Goal: Task Accomplishment & Management: Manage account settings

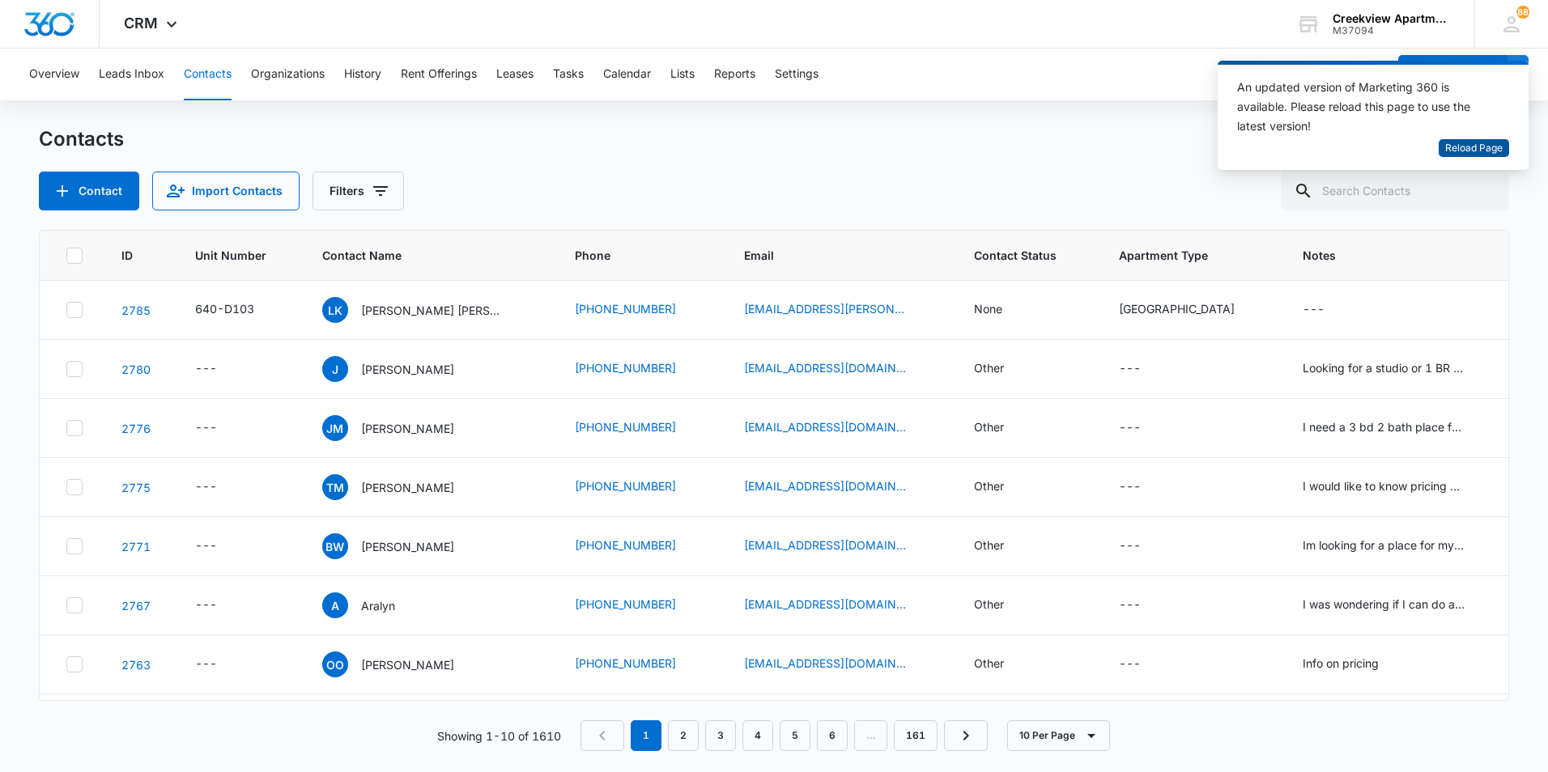
click at [1465, 144] on span "Reload Page" at bounding box center [1473, 148] width 57 height 15
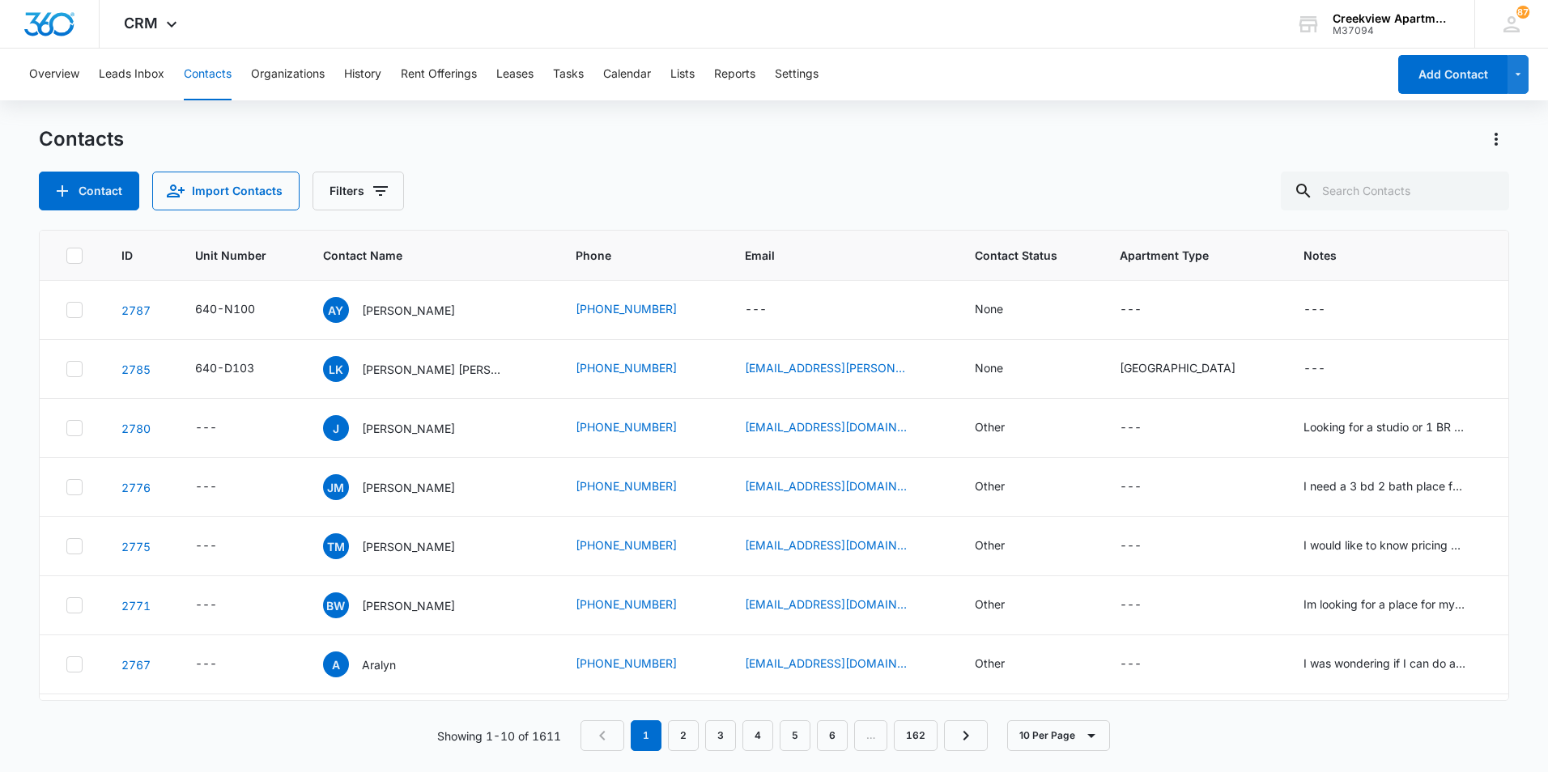
click at [202, 74] on button "Contacts" at bounding box center [208, 75] width 48 height 52
click at [1428, 195] on input "text" at bounding box center [1395, 191] width 228 height 39
type input "garage 19 13"
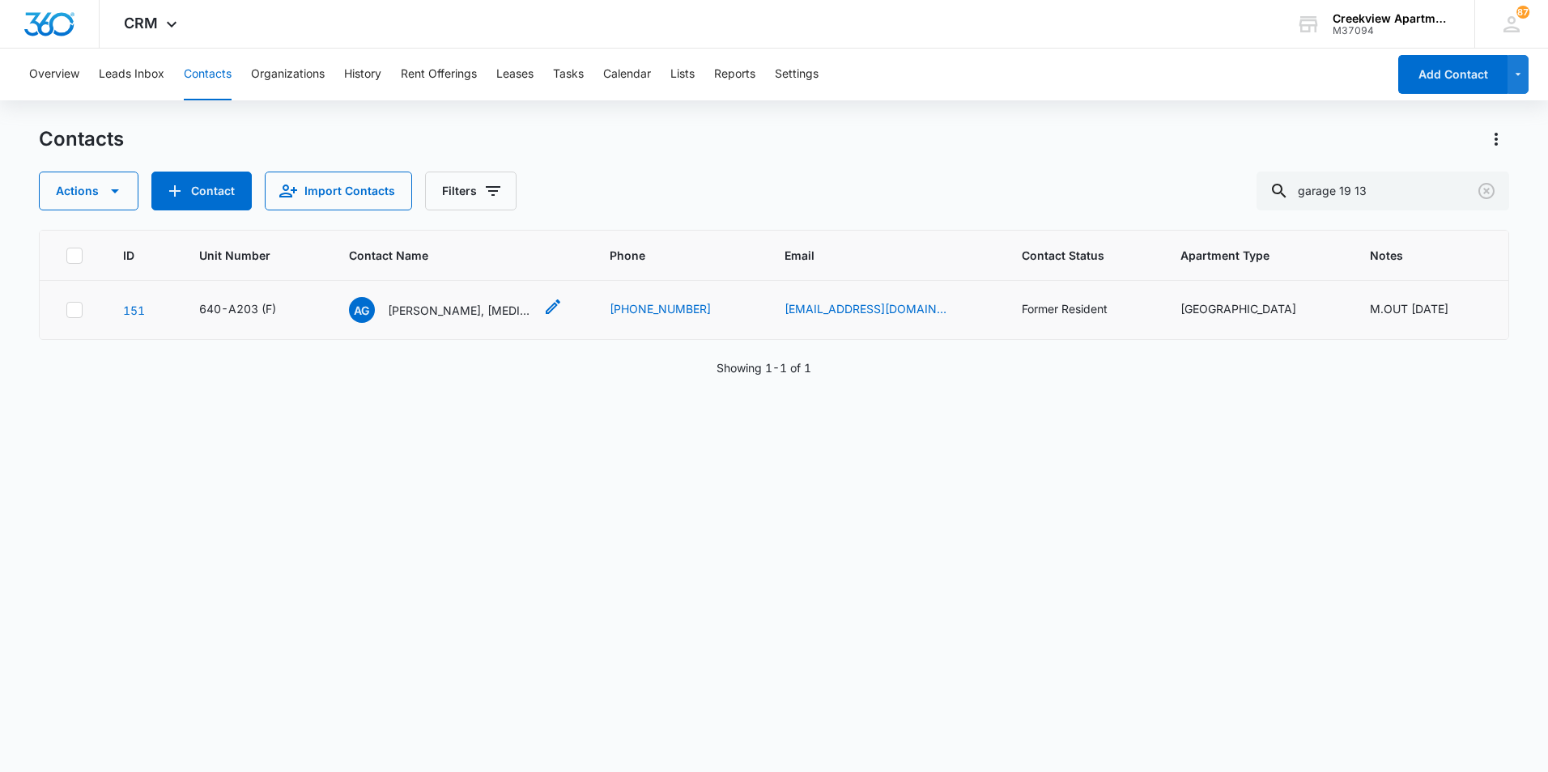
click at [459, 318] on p "Alexander Gallo, Alexia Voss" at bounding box center [461, 310] width 146 height 17
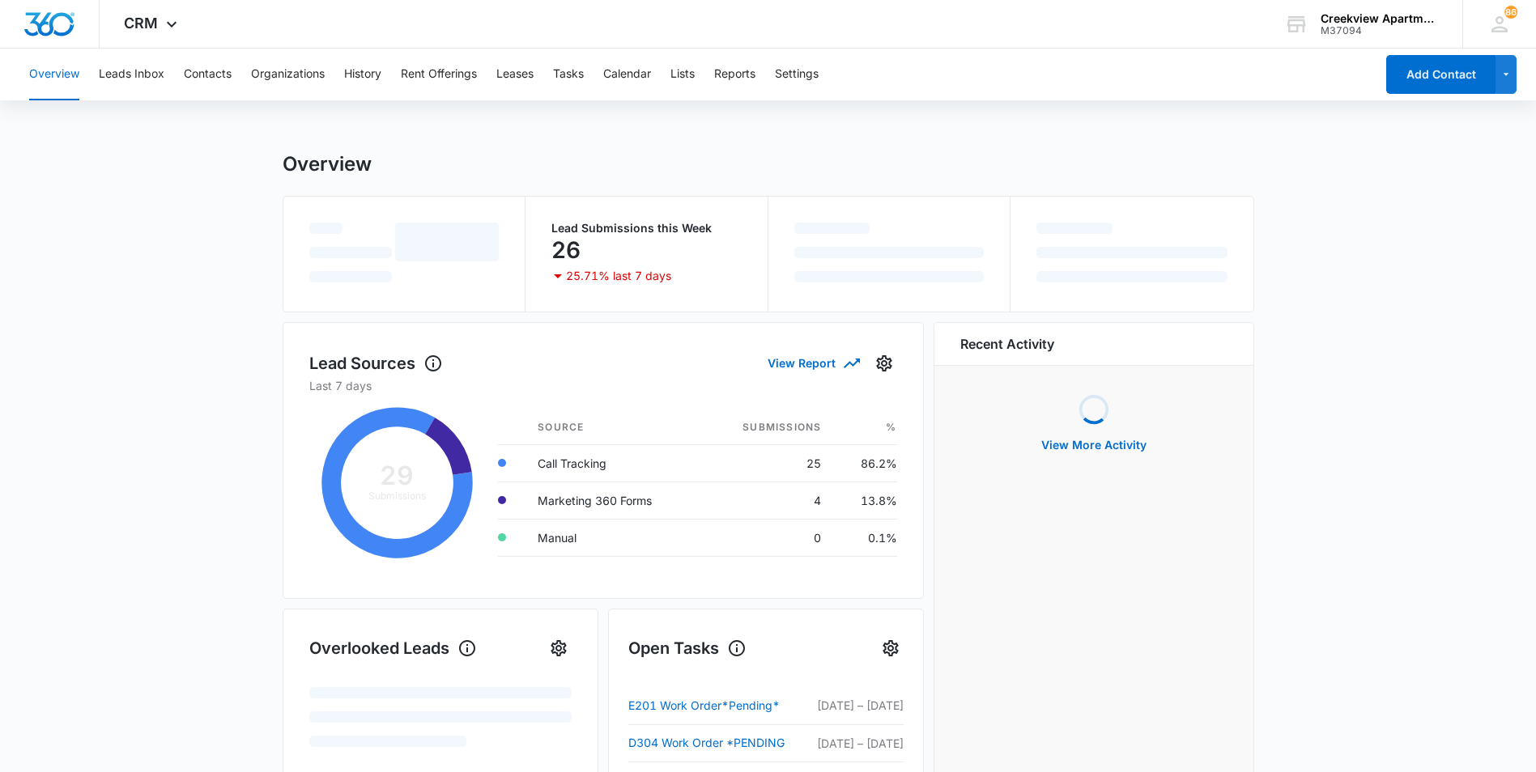
click at [236, 76] on div "Overview Leads Inbox Contacts Organizations History Rent Offerings Leases Tasks…" at bounding box center [696, 75] width 1355 height 52
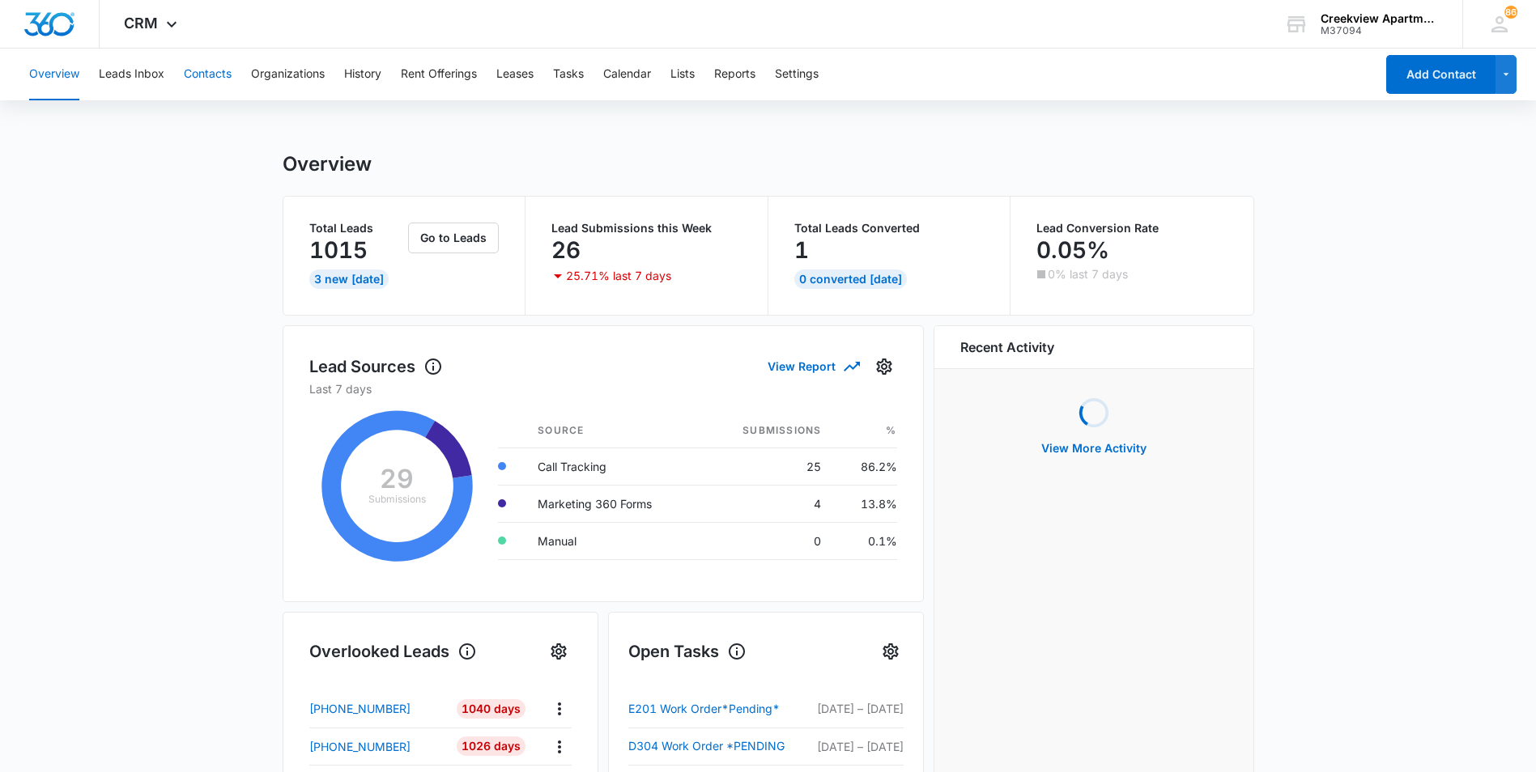
click at [217, 79] on button "Contacts" at bounding box center [208, 75] width 48 height 52
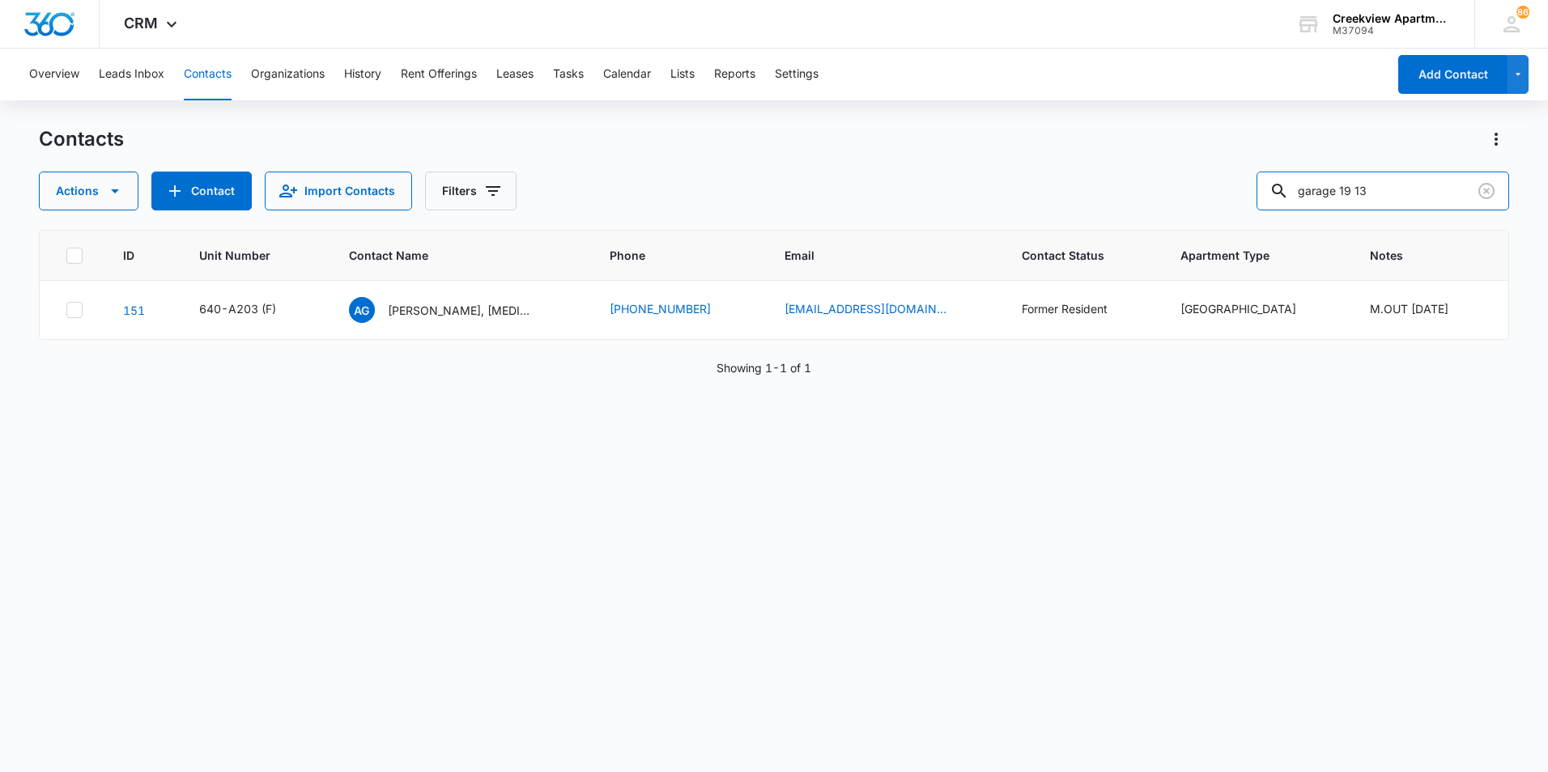
drag, startPoint x: 1263, startPoint y: 202, endPoint x: 1227, endPoint y: 205, distance: 36.5
click at [1227, 205] on div "Actions Contact Import Contacts Filters garage 19 13" at bounding box center [774, 191] width 1470 height 39
type input "h200"
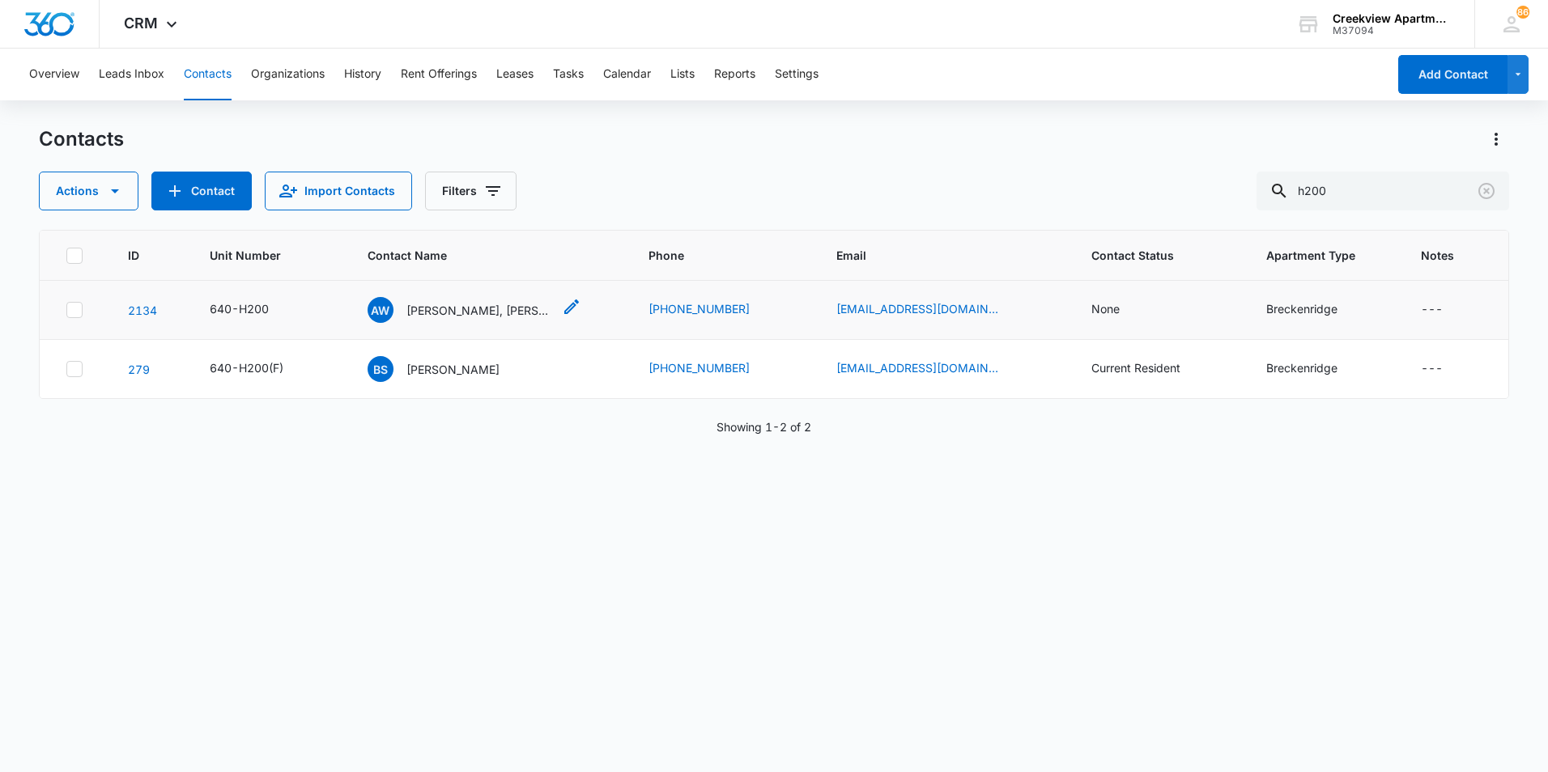
click at [524, 300] on div "AW April Wilson, Elizabeth Winn" at bounding box center [460, 310] width 185 height 26
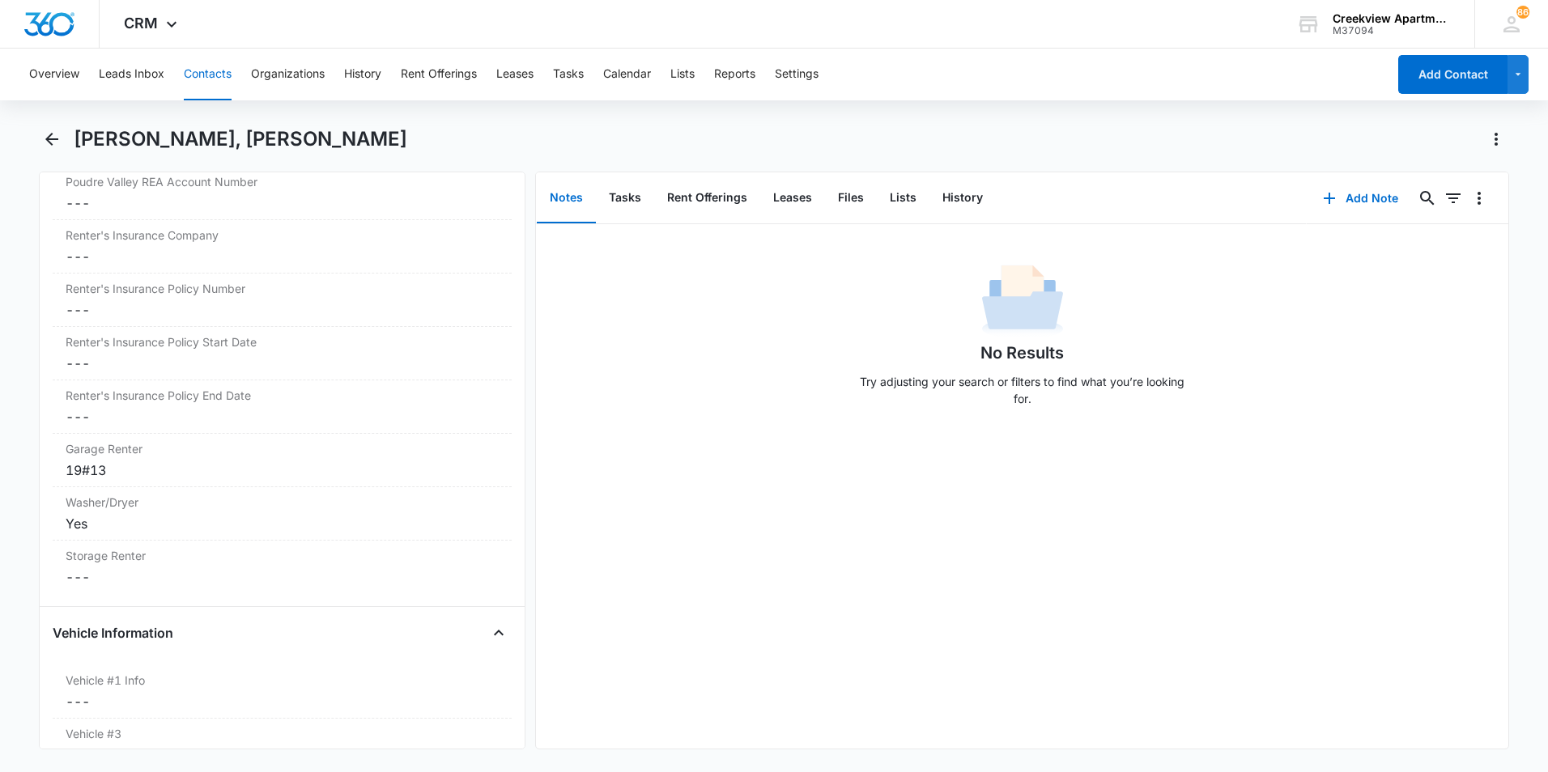
scroll to position [2105, 0]
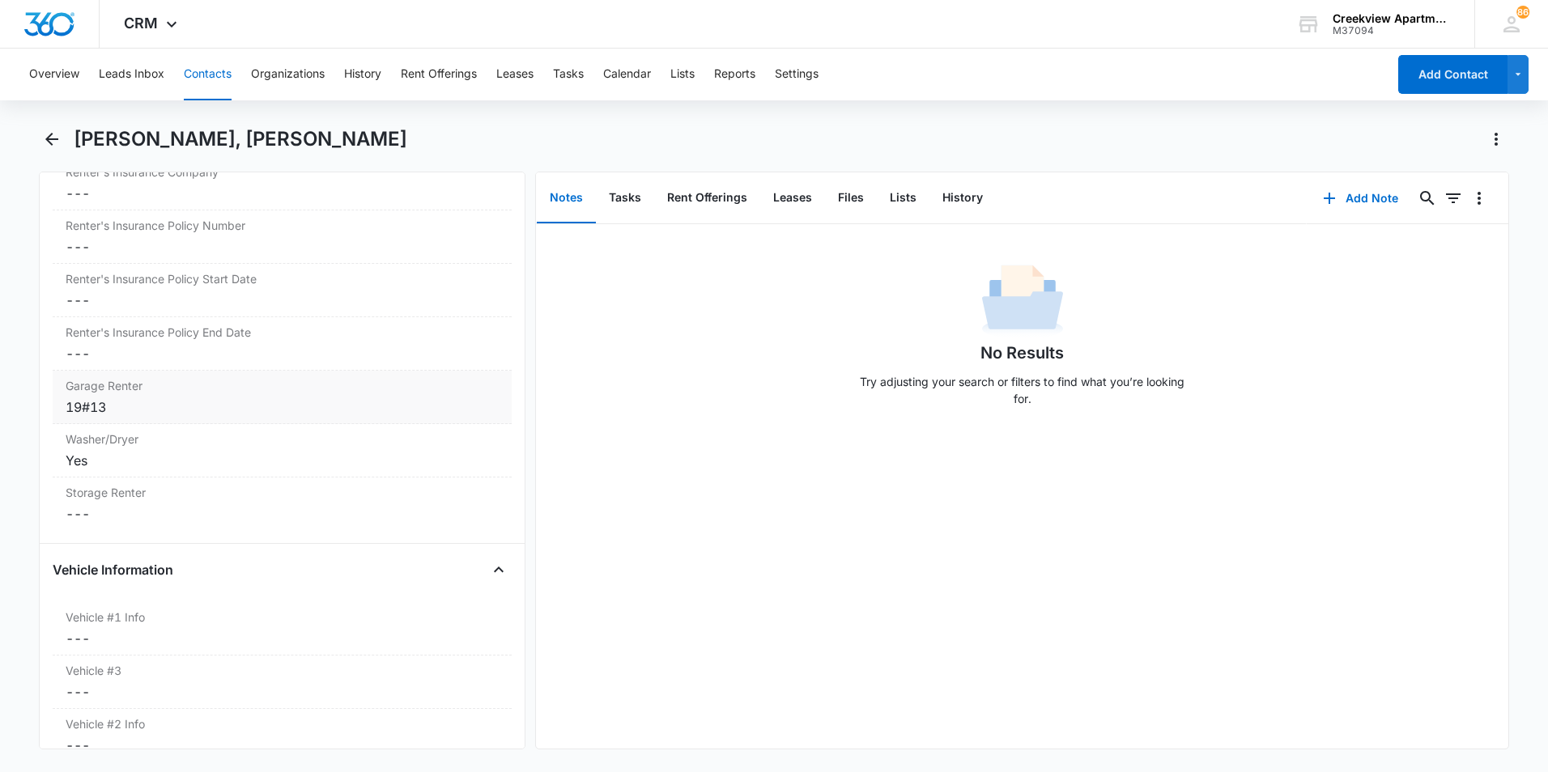
click at [155, 398] on div "19#13" at bounding box center [282, 407] width 433 height 19
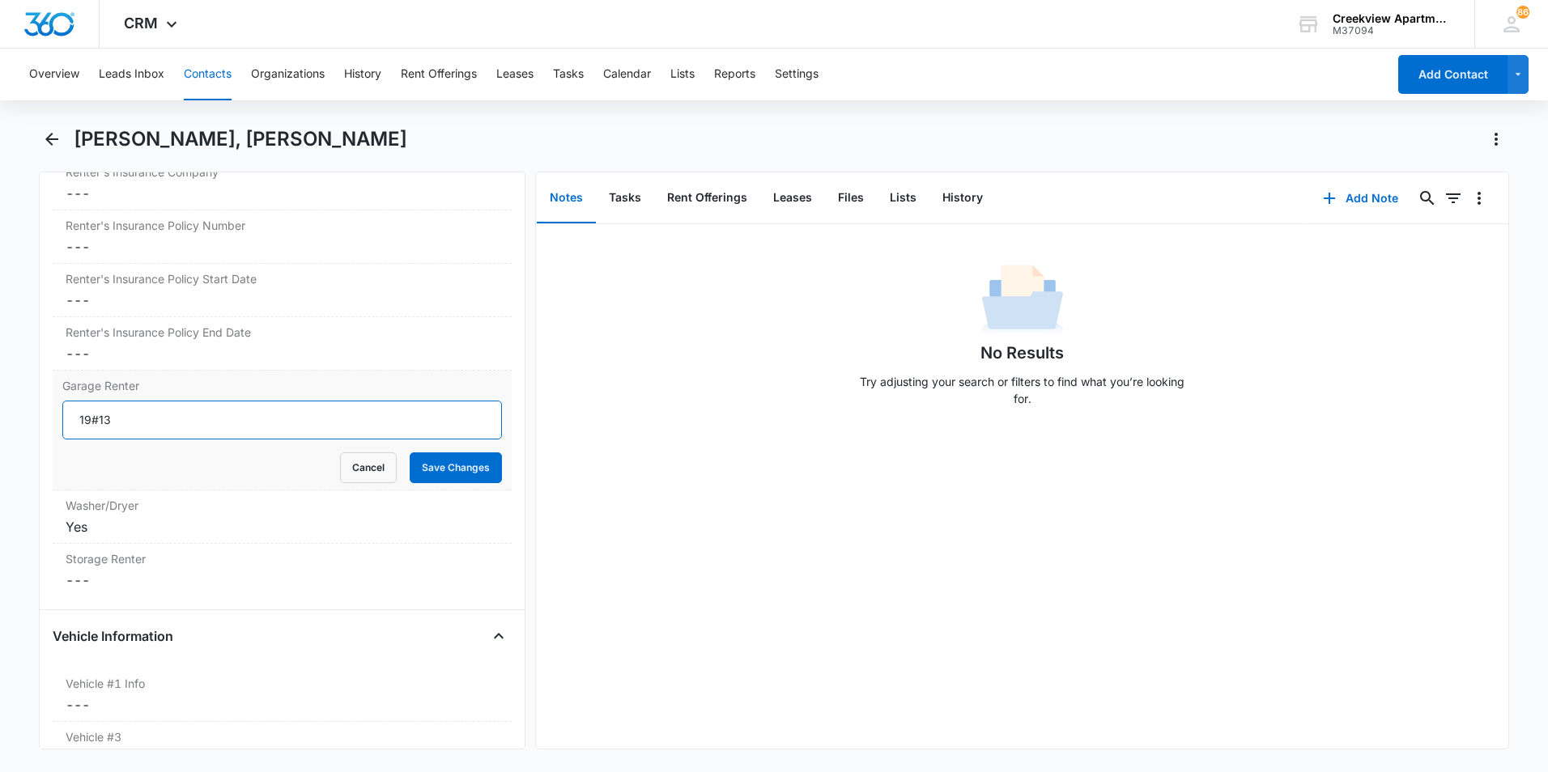
click at [87, 422] on input "19#13" at bounding box center [282, 420] width 440 height 39
type input "14 #13"
click at [454, 466] on button "Save Changes" at bounding box center [456, 468] width 92 height 31
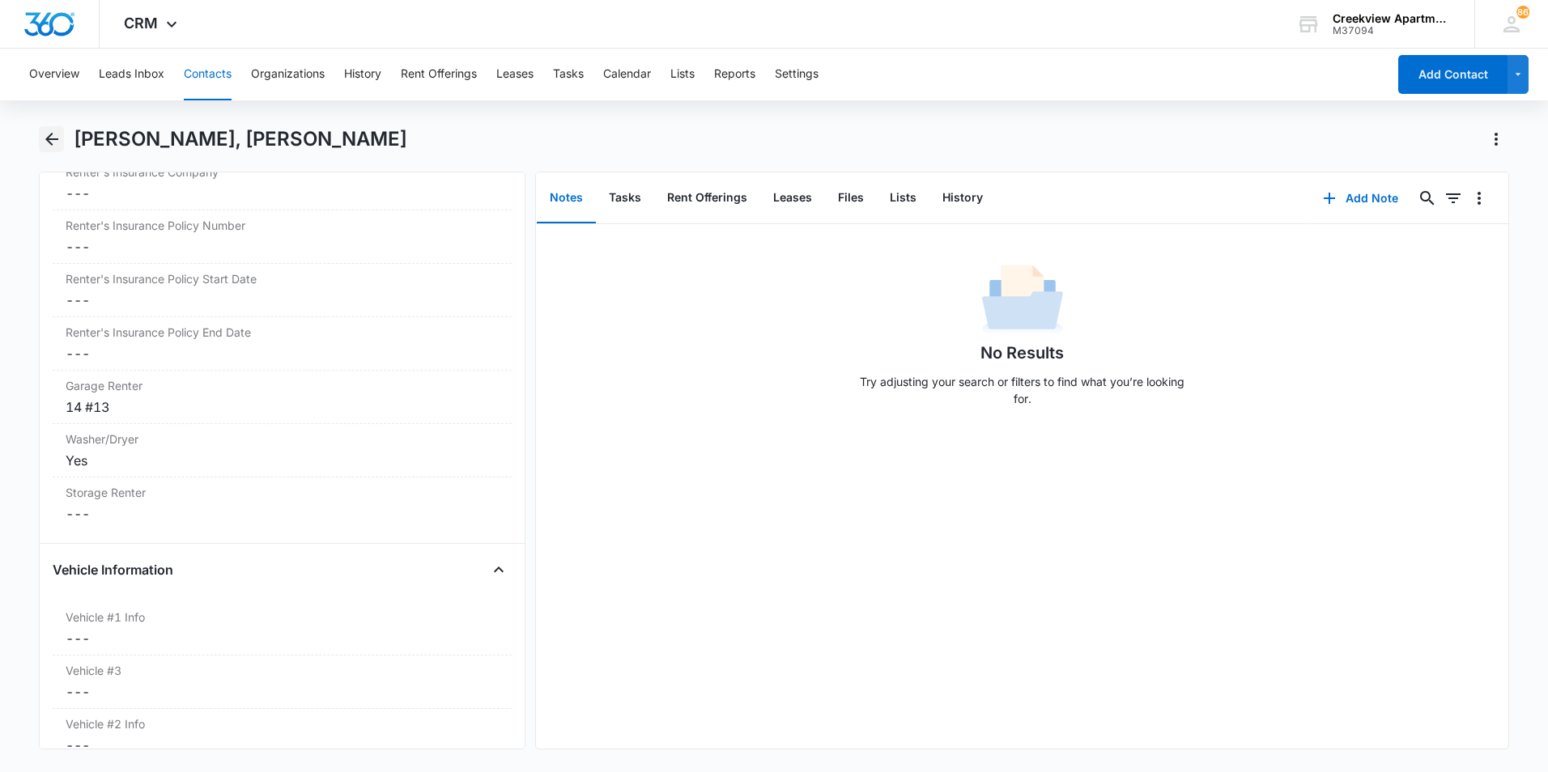
click at [52, 147] on icon "Back" at bounding box center [51, 139] width 19 height 19
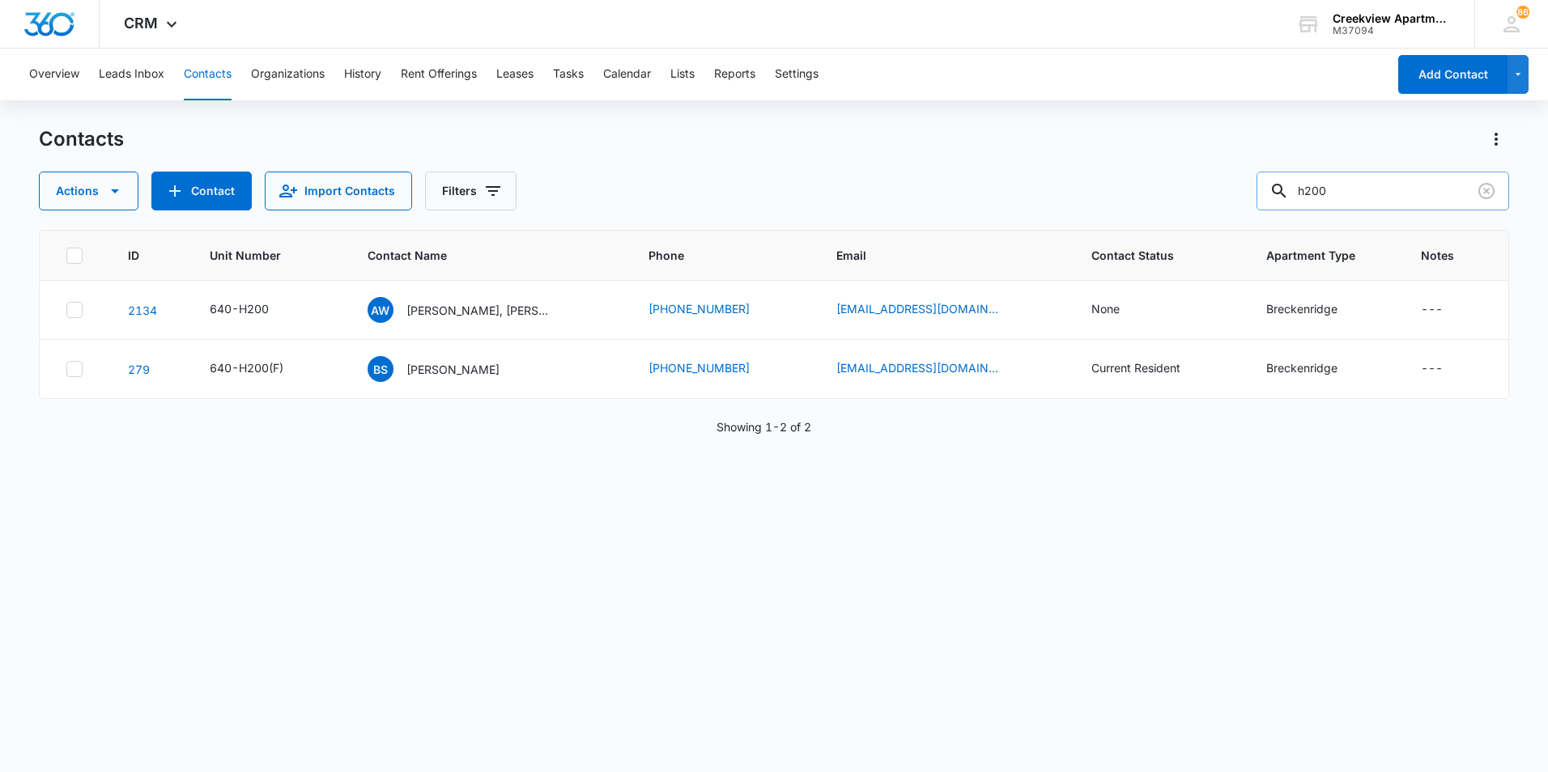
drag, startPoint x: 1300, startPoint y: 183, endPoint x: 1287, endPoint y: 181, distance: 13.1
click at [1287, 181] on div "h200" at bounding box center [1383, 191] width 253 height 39
type input "sherry"
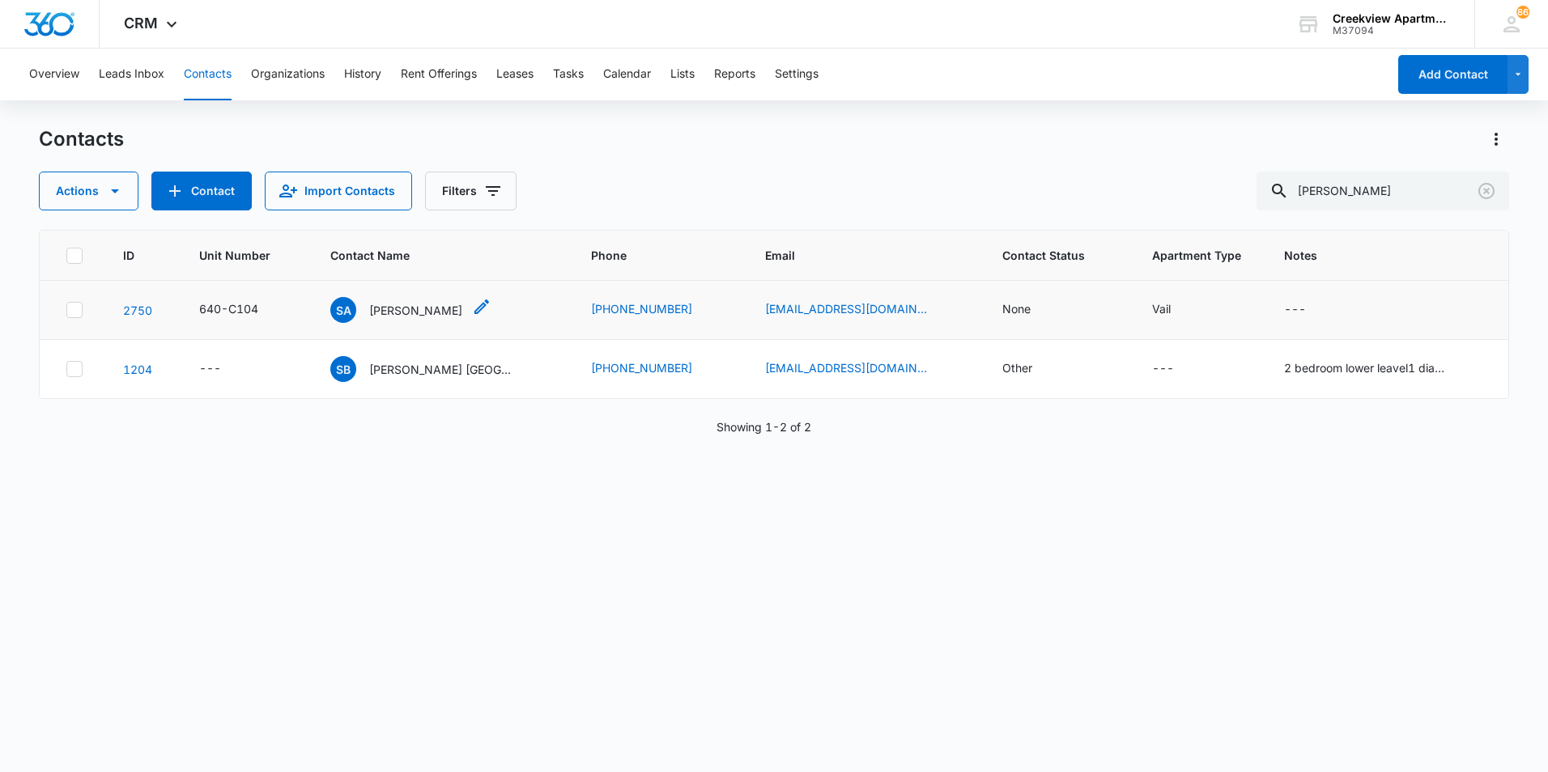
click at [462, 313] on p "Sherry Ann Gallagher" at bounding box center [415, 310] width 93 height 17
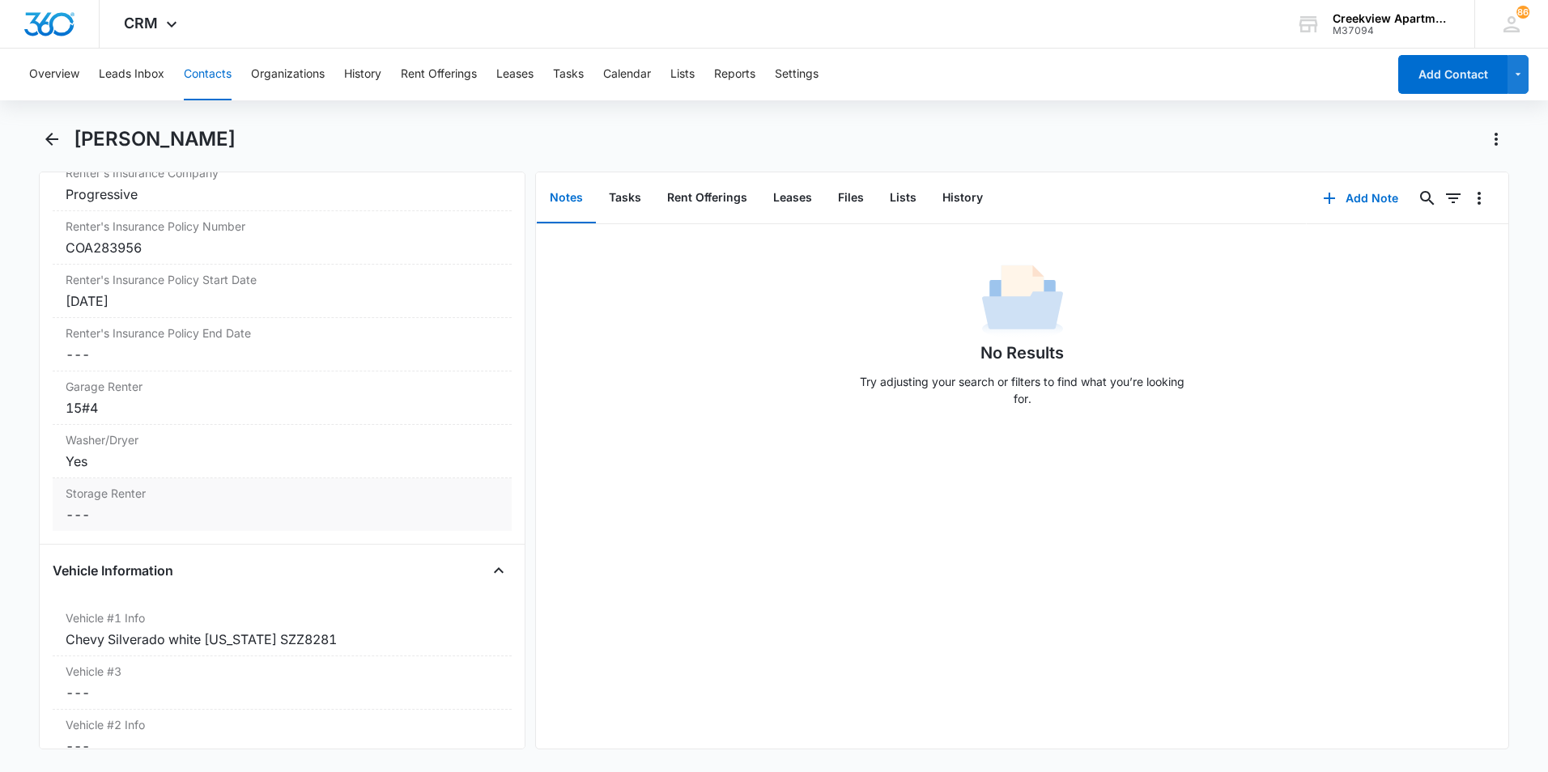
scroll to position [2105, 0]
click at [157, 404] on div "15#4" at bounding box center [282, 407] width 433 height 19
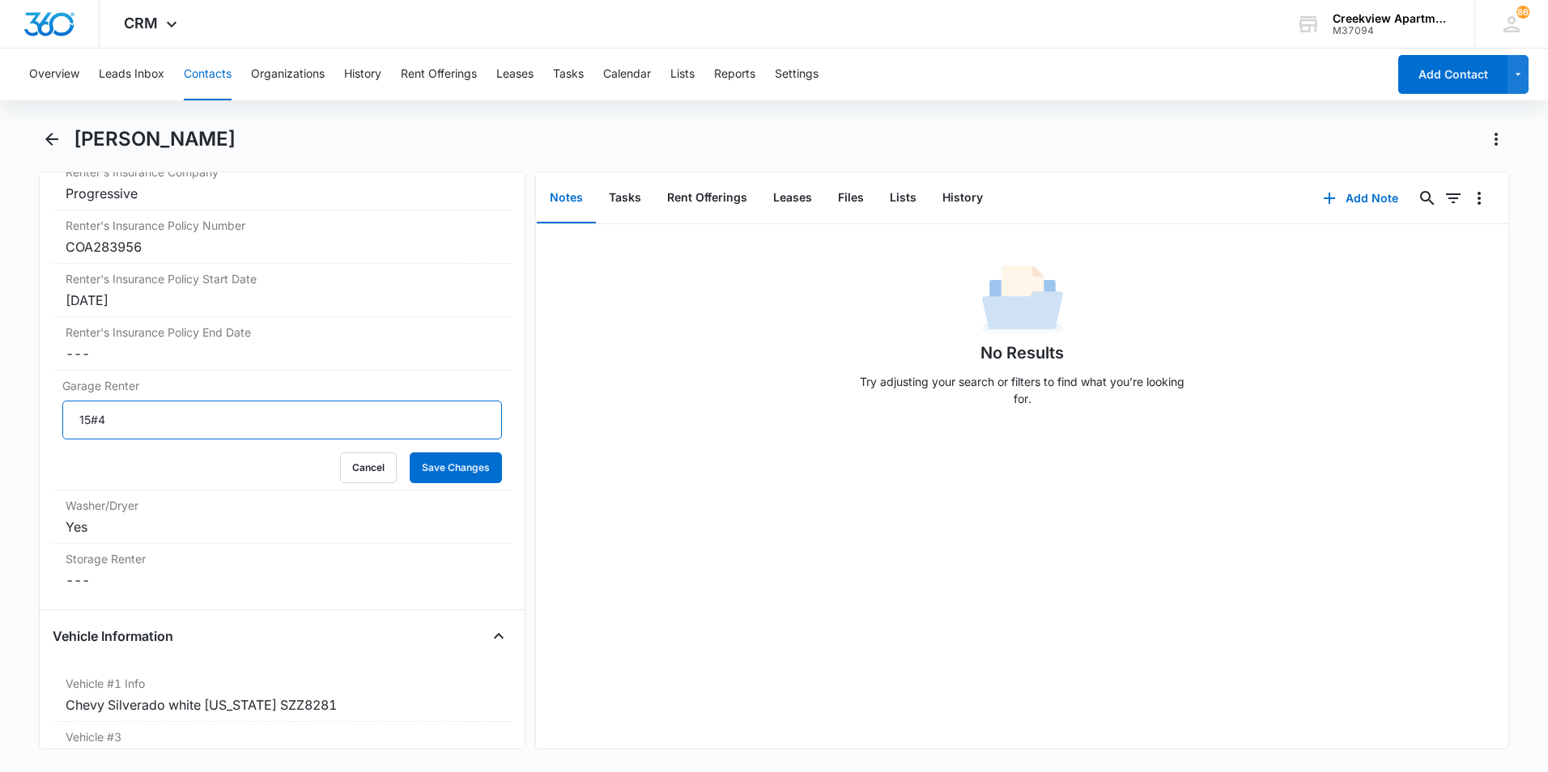
drag, startPoint x: 120, startPoint y: 419, endPoint x: 24, endPoint y: 414, distance: 95.7
click at [24, 414] on main "Sherry Ann Gallagher Remove SA Sherry Ann Gallagher Contact Info Name Cancel Sa…" at bounding box center [774, 447] width 1548 height 643
type input "3 #9"
click at [428, 475] on button "Save Changes" at bounding box center [456, 468] width 92 height 31
